Goal: Find specific page/section: Find specific page/section

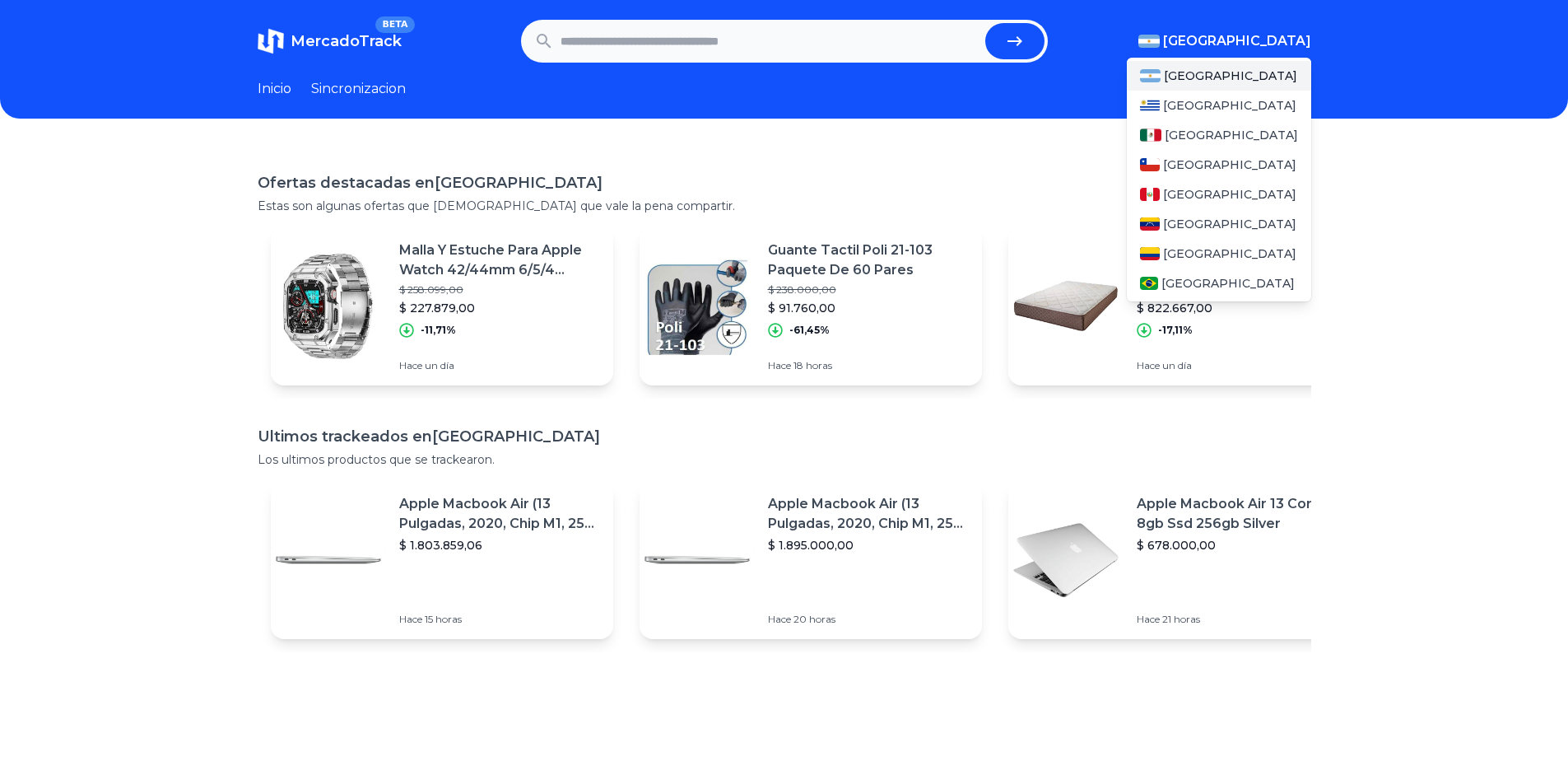
click at [1291, 42] on span "[GEOGRAPHIC_DATA]" at bounding box center [1236, 41] width 148 height 19
click at [1185, 131] on span "[GEOGRAPHIC_DATA]" at bounding box center [1231, 135] width 133 height 17
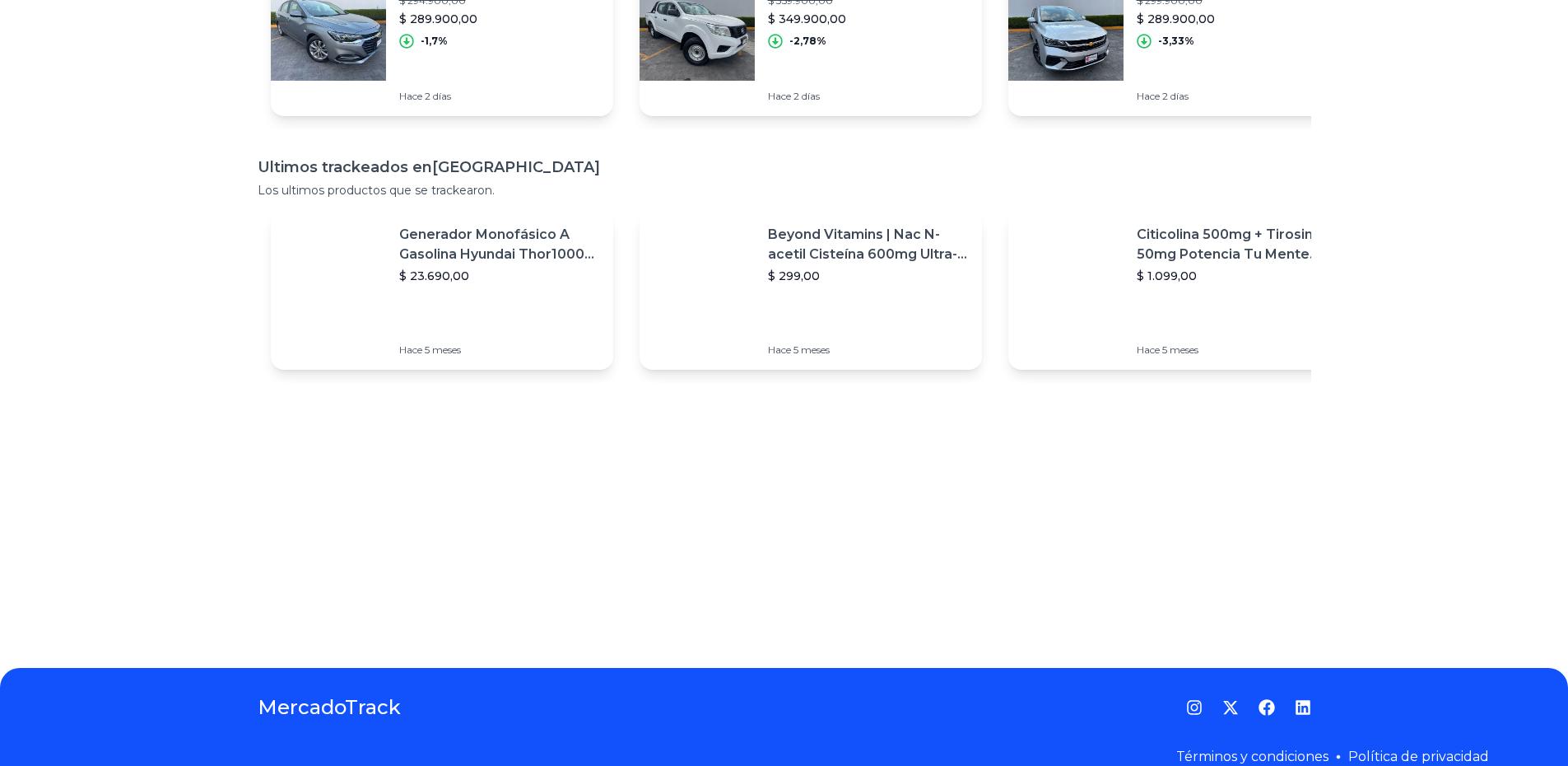
scroll to position [309, 0]
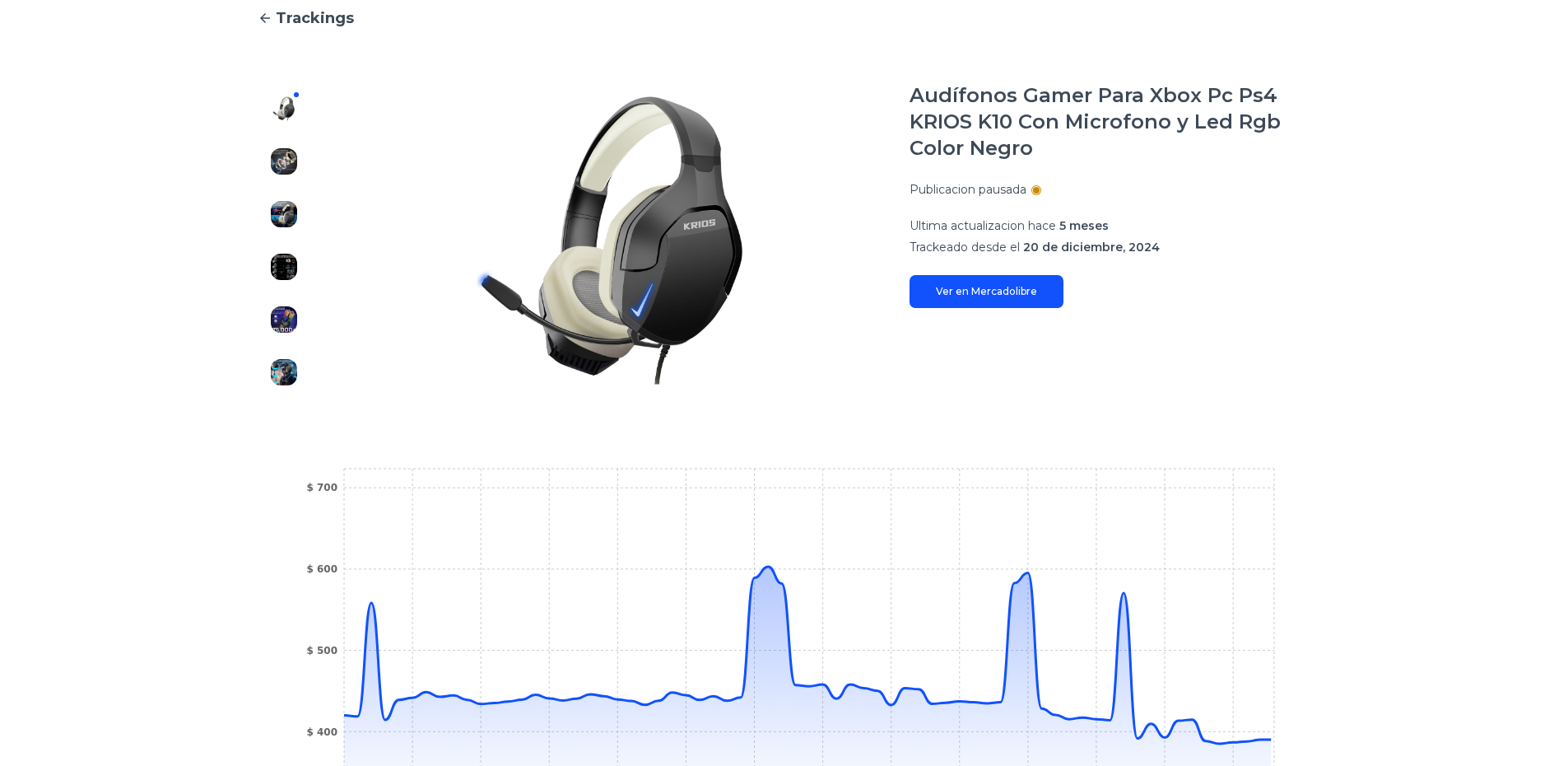
scroll to position [412, 0]
